Goal: Transaction & Acquisition: Purchase product/service

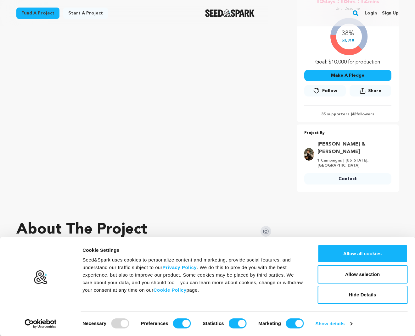
scroll to position [137, 0]
click at [351, 76] on button "Make A Pledge" at bounding box center [347, 74] width 87 height 11
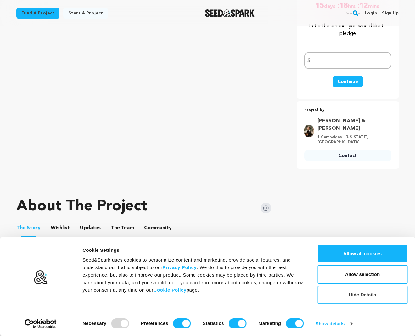
click at [363, 291] on button "Hide Details" at bounding box center [362, 295] width 90 height 18
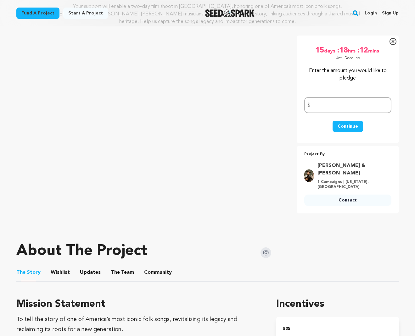
scroll to position [73, 0]
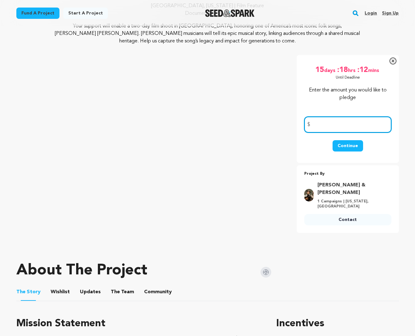
click at [335, 126] on input "number" at bounding box center [347, 125] width 87 height 16
type input "50.00"
type input "50"
click at [352, 145] on button "Continue" at bounding box center [347, 145] width 30 height 11
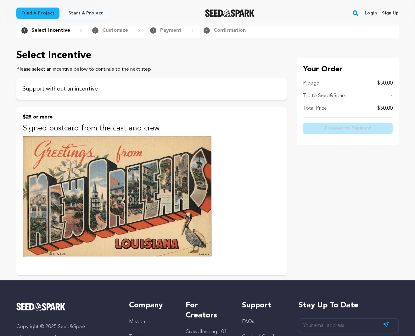
scroll to position [12, 0]
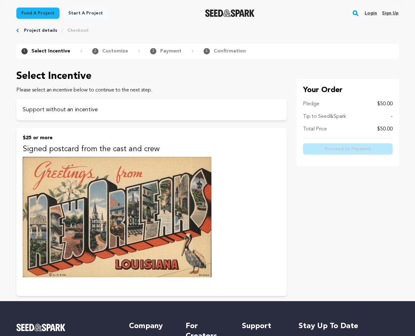
click at [325, 118] on p "Tip to Seed&Spark" at bounding box center [324, 117] width 43 height 8
drag, startPoint x: 392, startPoint y: 117, endPoint x: 393, endPoint y: 122, distance: 4.8
click at [392, 117] on p "-" at bounding box center [391, 117] width 2 height 8
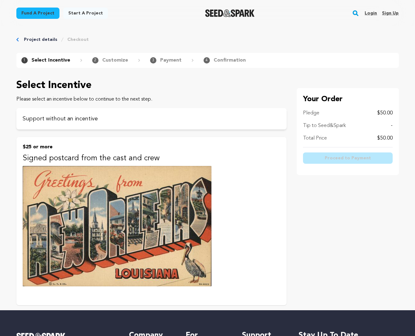
scroll to position [0, 0]
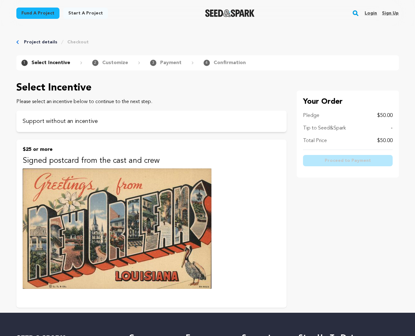
click at [199, 190] on img at bounding box center [117, 228] width 189 height 120
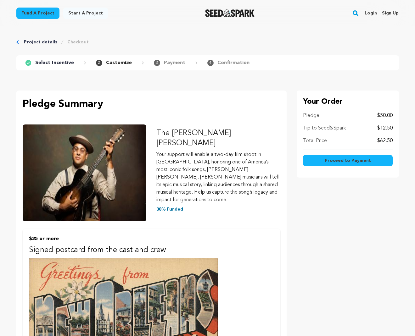
click at [52, 61] on p "Select Incentive" at bounding box center [54, 63] width 39 height 8
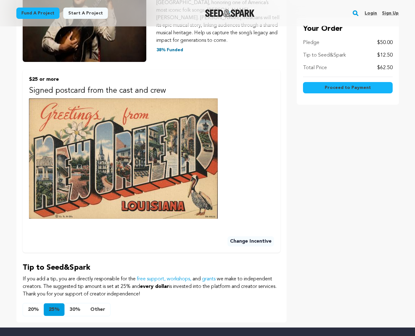
scroll to position [160, 0]
click at [245, 236] on button "Change Incentive" at bounding box center [250, 241] width 47 height 10
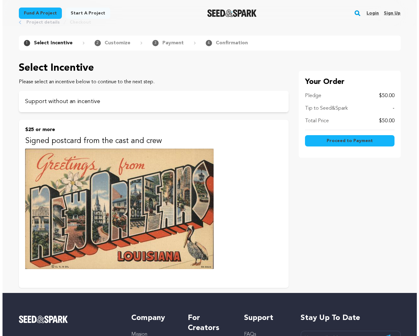
scroll to position [18, 0]
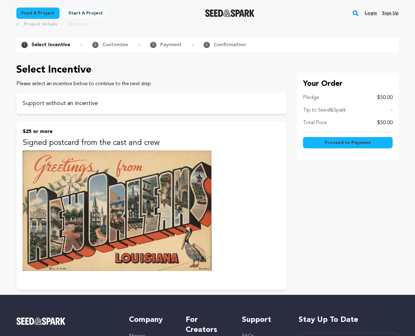
click at [331, 144] on span "Proceed to Payment" at bounding box center [347, 143] width 46 height 6
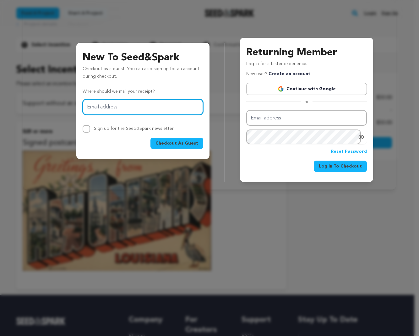
type input "carybaker1@gmail.com"
click at [190, 142] on span "Checkout As Guest" at bounding box center [177, 143] width 43 height 6
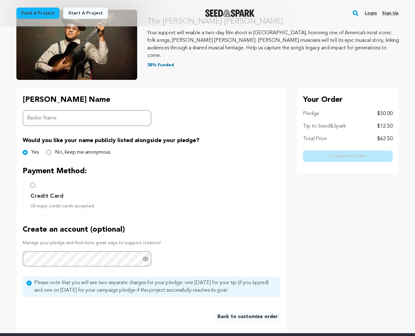
scroll to position [71, 0]
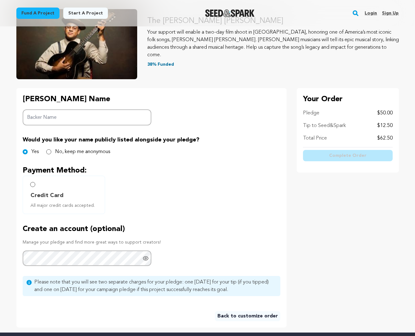
click at [33, 184] on input "Credit Card All major credit cards accepted." at bounding box center [32, 184] width 5 height 5
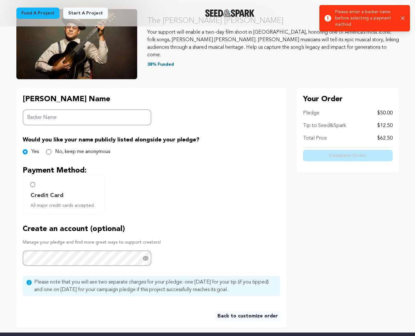
click at [34, 184] on input "Credit Card All major credit cards accepted." at bounding box center [32, 184] width 5 height 5
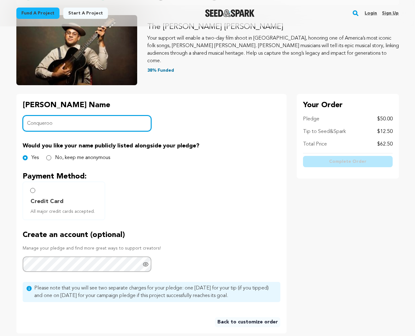
scroll to position [65, 0]
click at [29, 123] on input "Conqueroo" at bounding box center [87, 124] width 129 height 16
click at [28, 124] on input "Conqueroo" at bounding box center [87, 124] width 129 height 16
drag, startPoint x: 60, startPoint y: 123, endPoint x: 24, endPoint y: 122, distance: 35.5
click at [22, 120] on div "[PERSON_NAME] Name Backer Name Conqueroo Would you like your name publicly list…" at bounding box center [151, 213] width 270 height 239
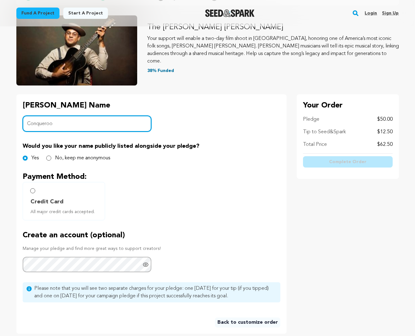
click at [28, 122] on input "Conqueroo" at bounding box center [87, 124] width 129 height 16
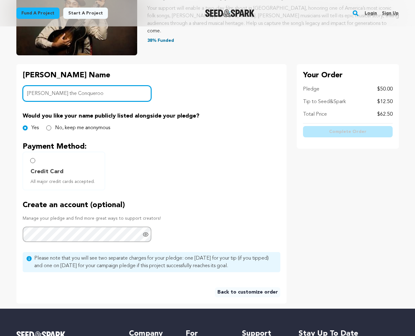
scroll to position [91, 0]
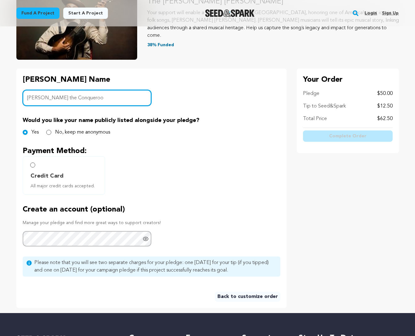
type input "[PERSON_NAME] the Conqueroo"
click at [34, 166] on input "Credit Card All major credit cards accepted." at bounding box center [32, 164] width 5 height 5
radio input "false"
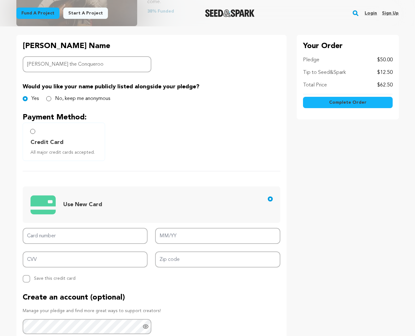
scroll to position [125, 0]
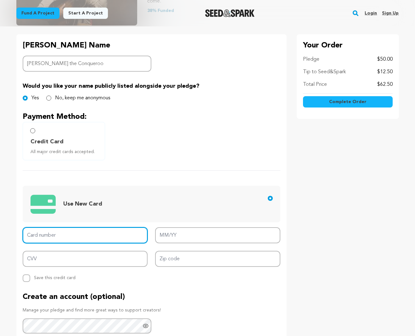
click at [67, 235] on input "Card number" at bounding box center [85, 235] width 125 height 16
type input "[CREDIT_CARD_NUMBER]"
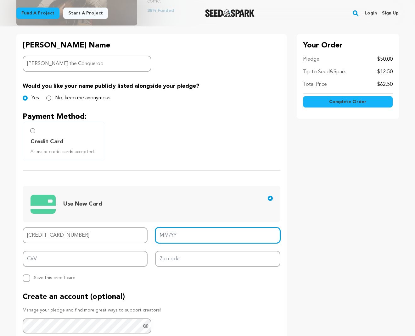
type input "05/29"
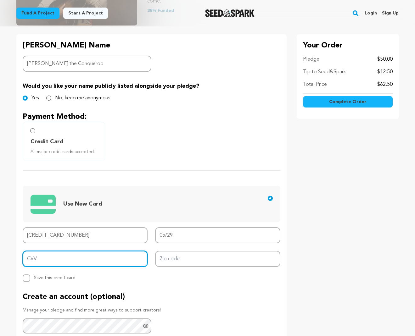
type input "976"
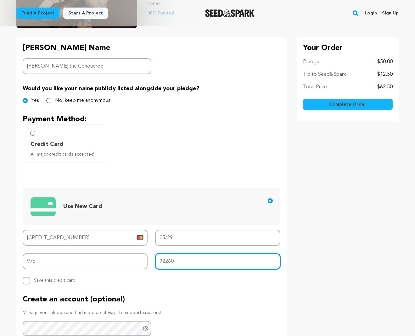
scroll to position [122, 0]
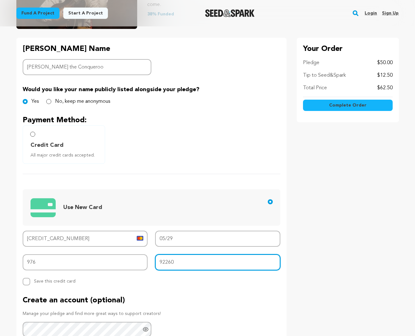
type input "92260"
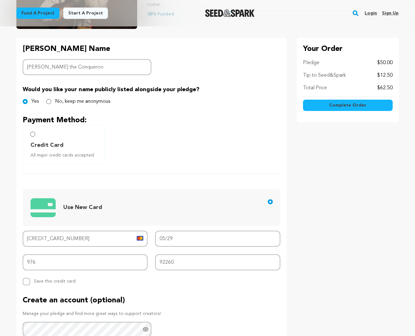
click at [355, 106] on span "Complete Order" at bounding box center [347, 105] width 37 height 6
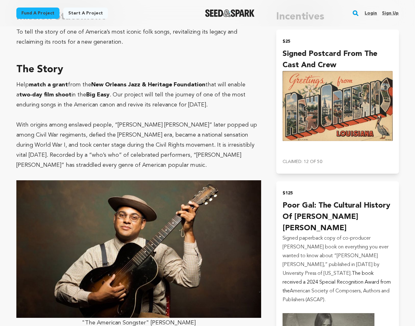
scroll to position [937, 0]
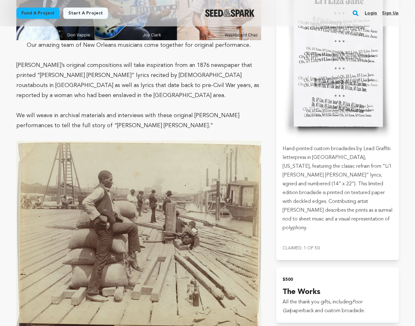
click at [63, 60] on p "[PERSON_NAME]’s original compositions will take inspiration from an 1876 newspa…" at bounding box center [138, 80] width 245 height 40
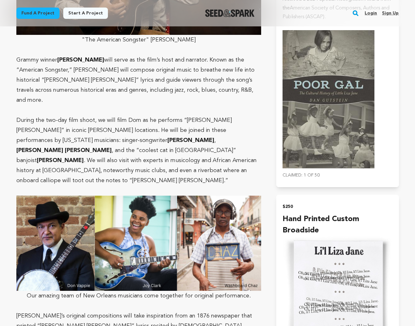
scroll to position [675, 0]
